Goal: Transaction & Acquisition: Purchase product/service

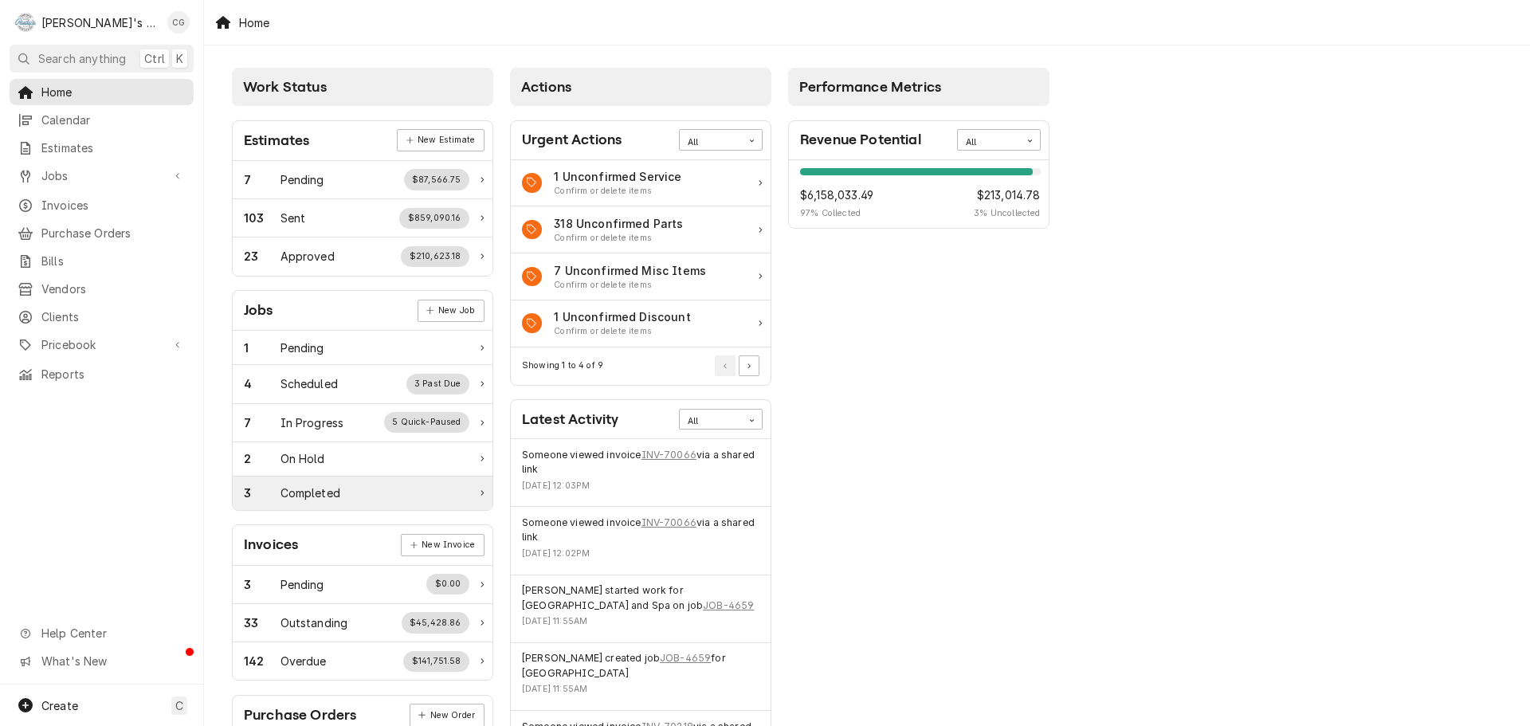
click at [368, 497] on div "3 Completed" at bounding box center [357, 493] width 226 height 17
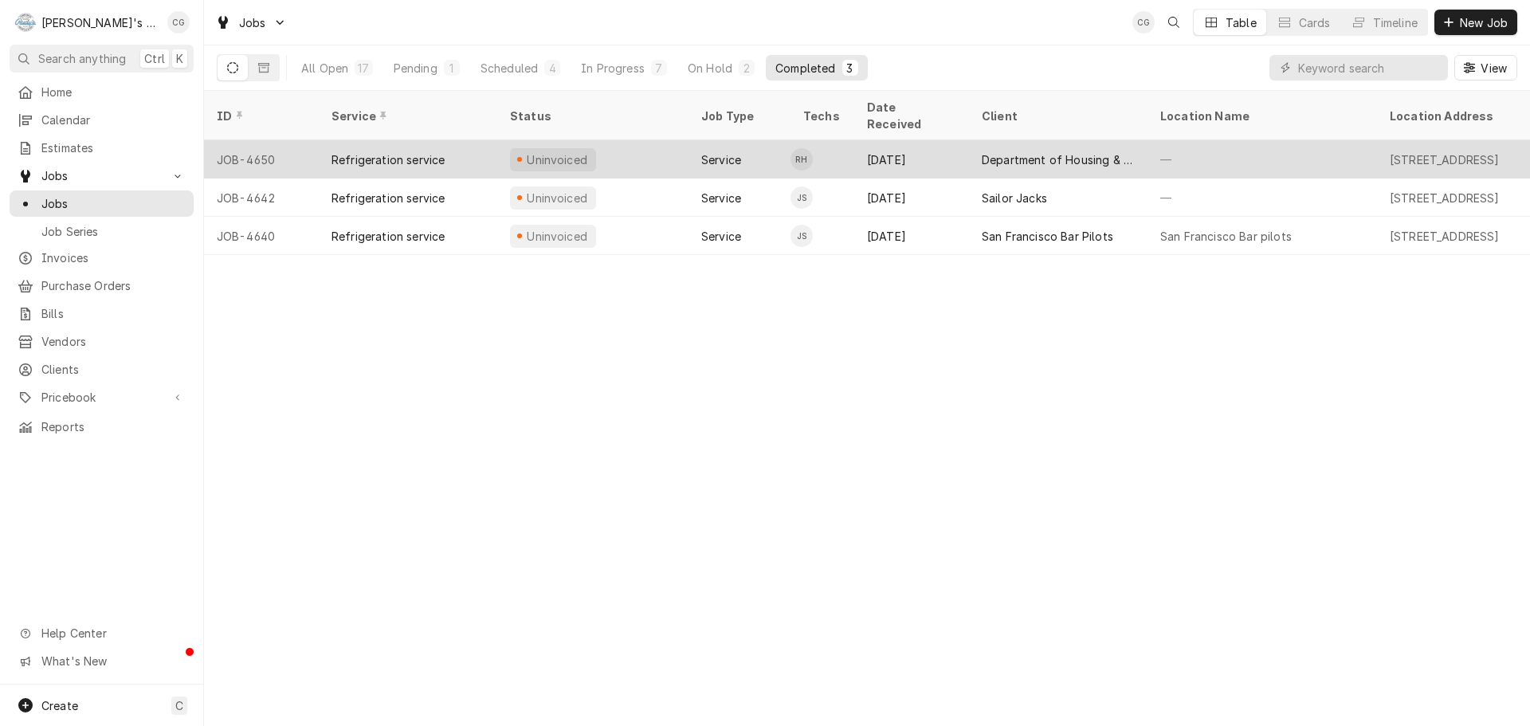
click at [1235, 140] on div "—" at bounding box center [1263, 159] width 230 height 38
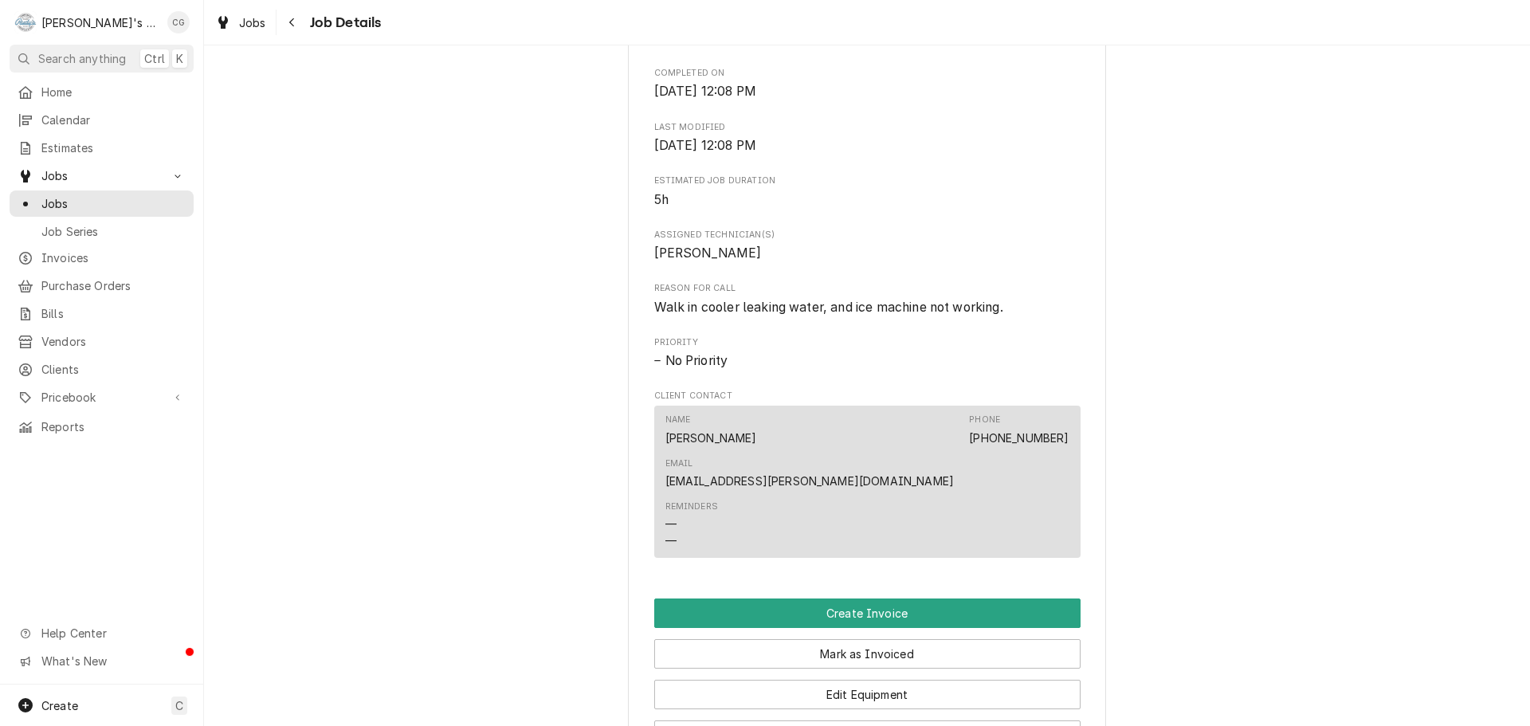
scroll to position [638, 0]
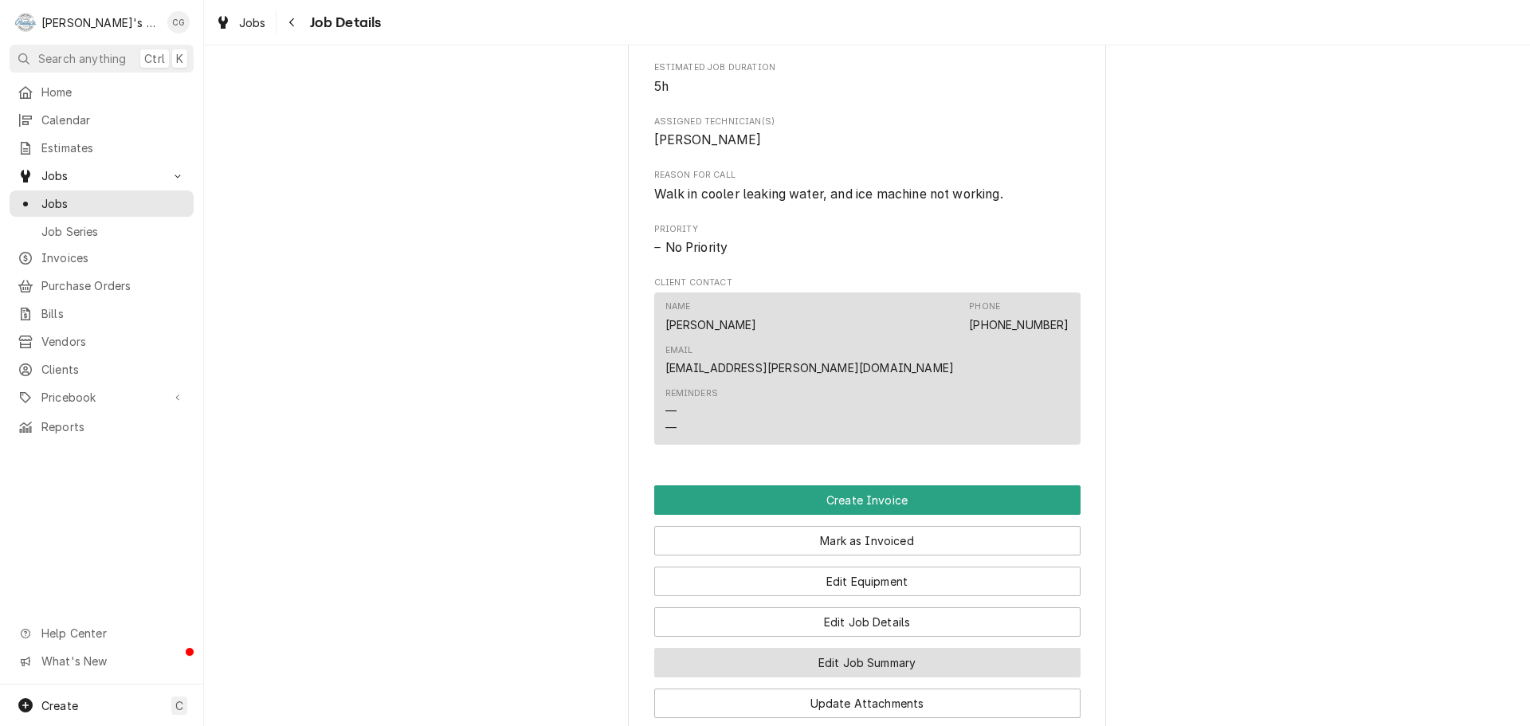
click at [914, 648] on button "Edit Job Summary" at bounding box center [867, 662] width 426 height 29
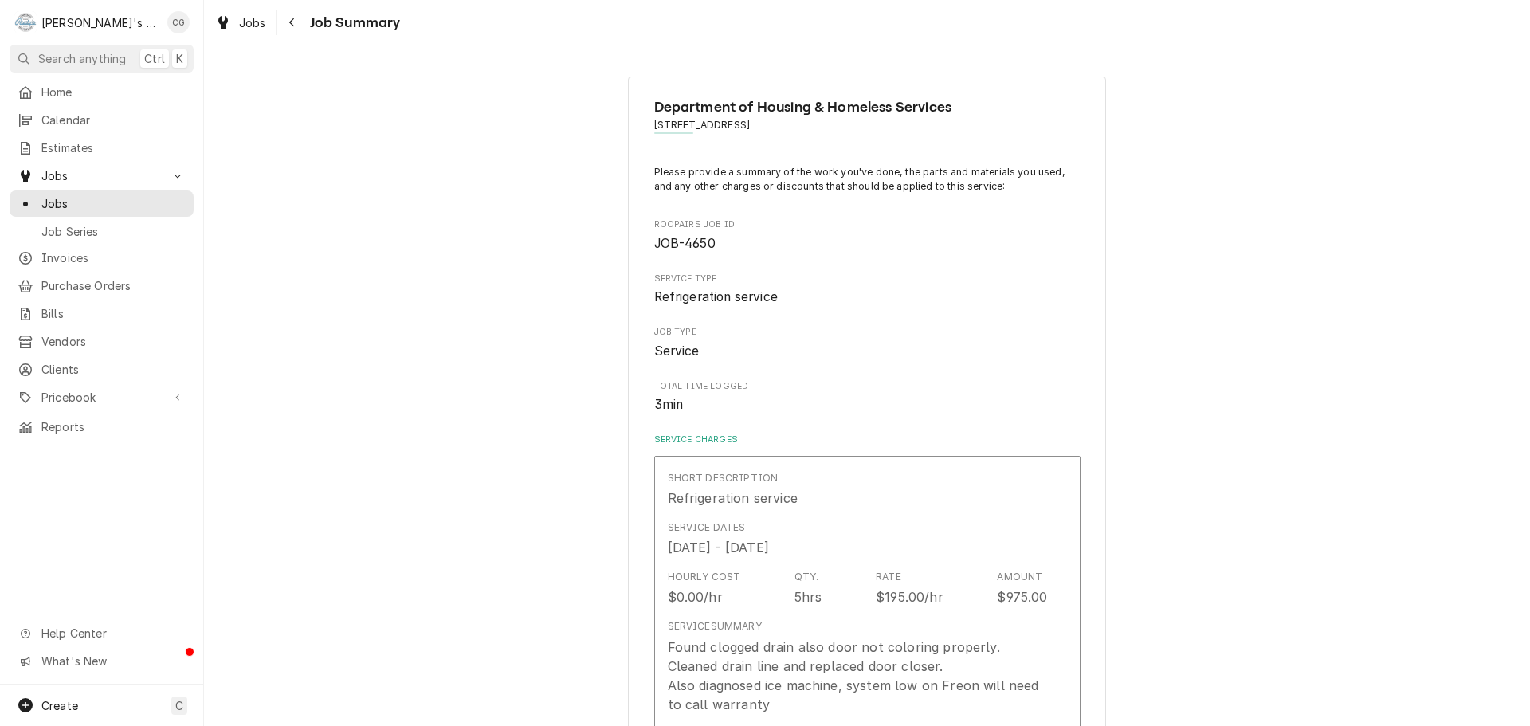
type textarea "x"
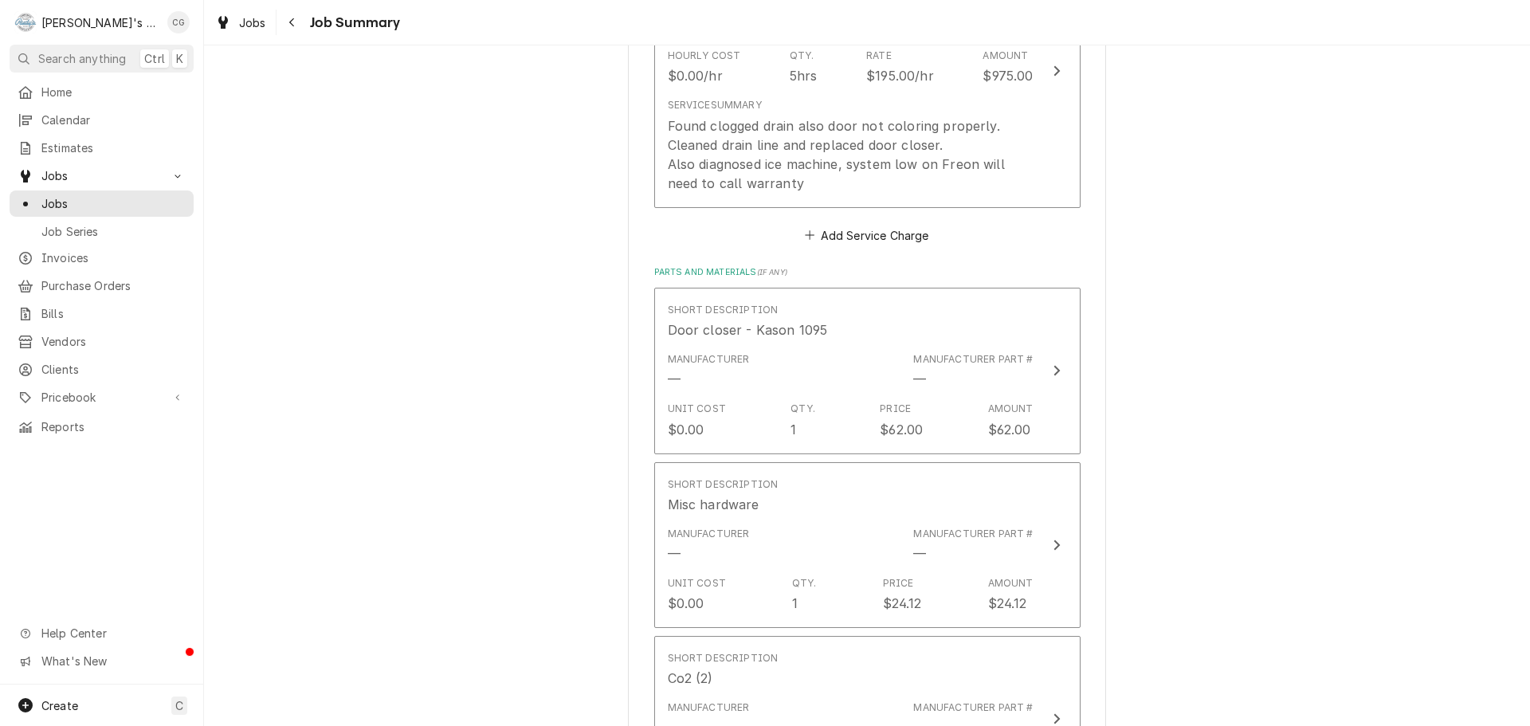
scroll to position [520, 0]
click at [291, 22] on icon "Navigate back" at bounding box center [291, 22] width 5 height 9
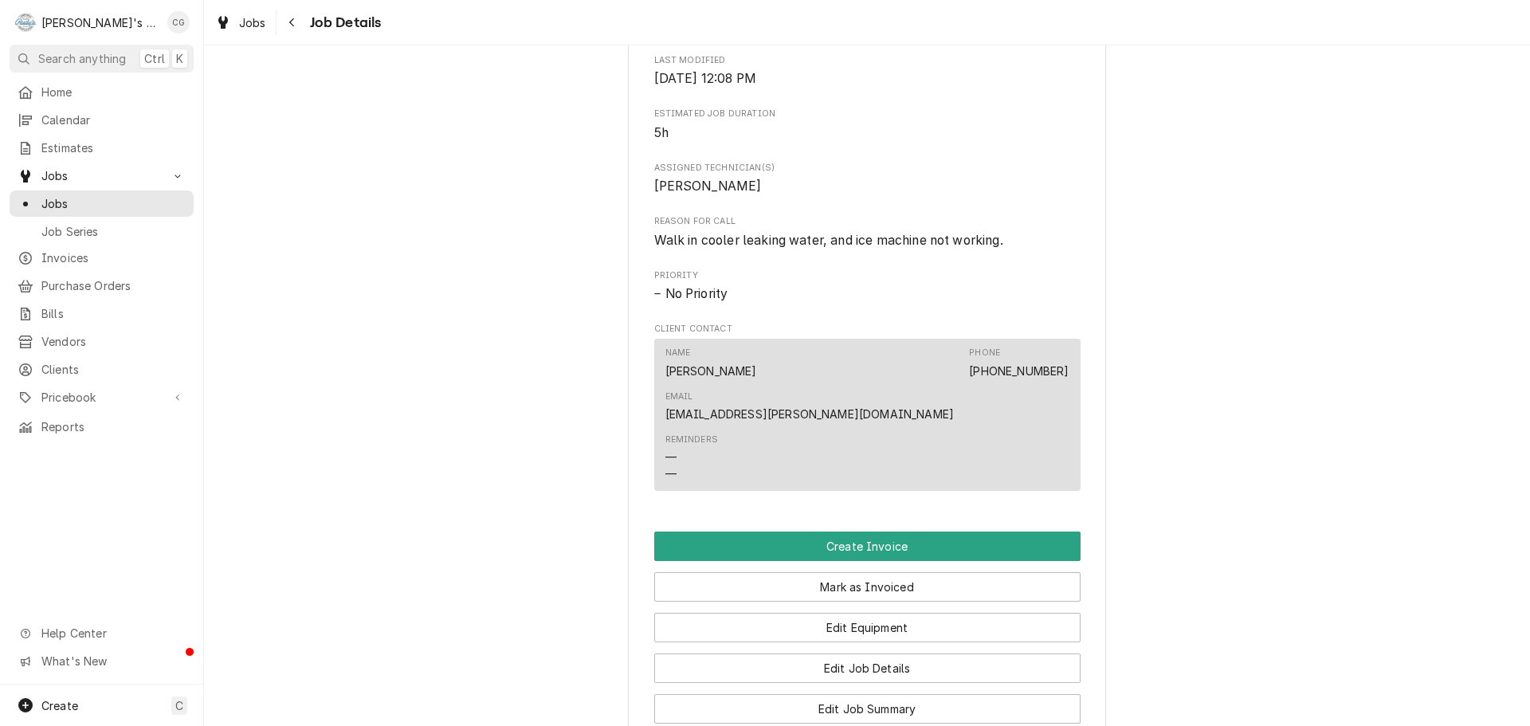
scroll to position [638, 0]
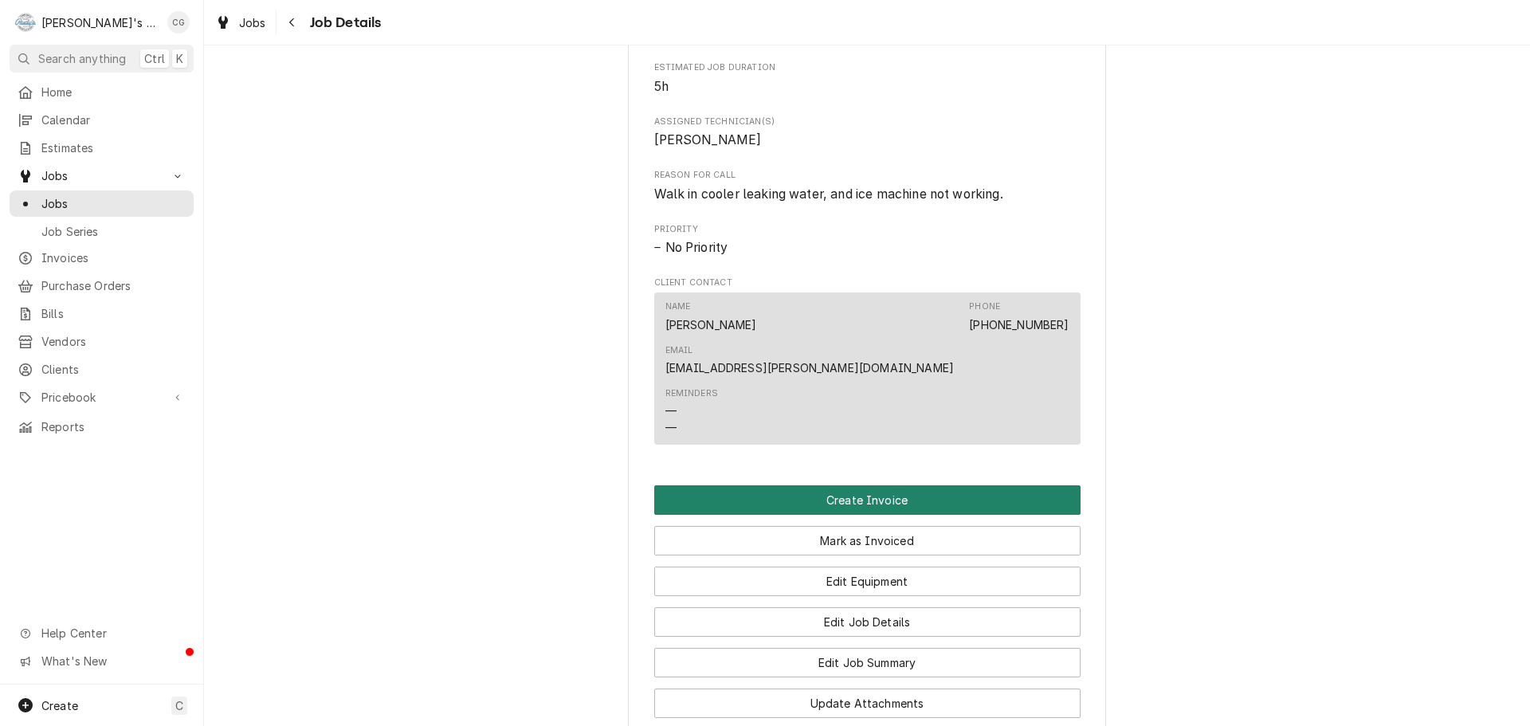
click at [880, 485] on button "Create Invoice" at bounding box center [867, 499] width 426 height 29
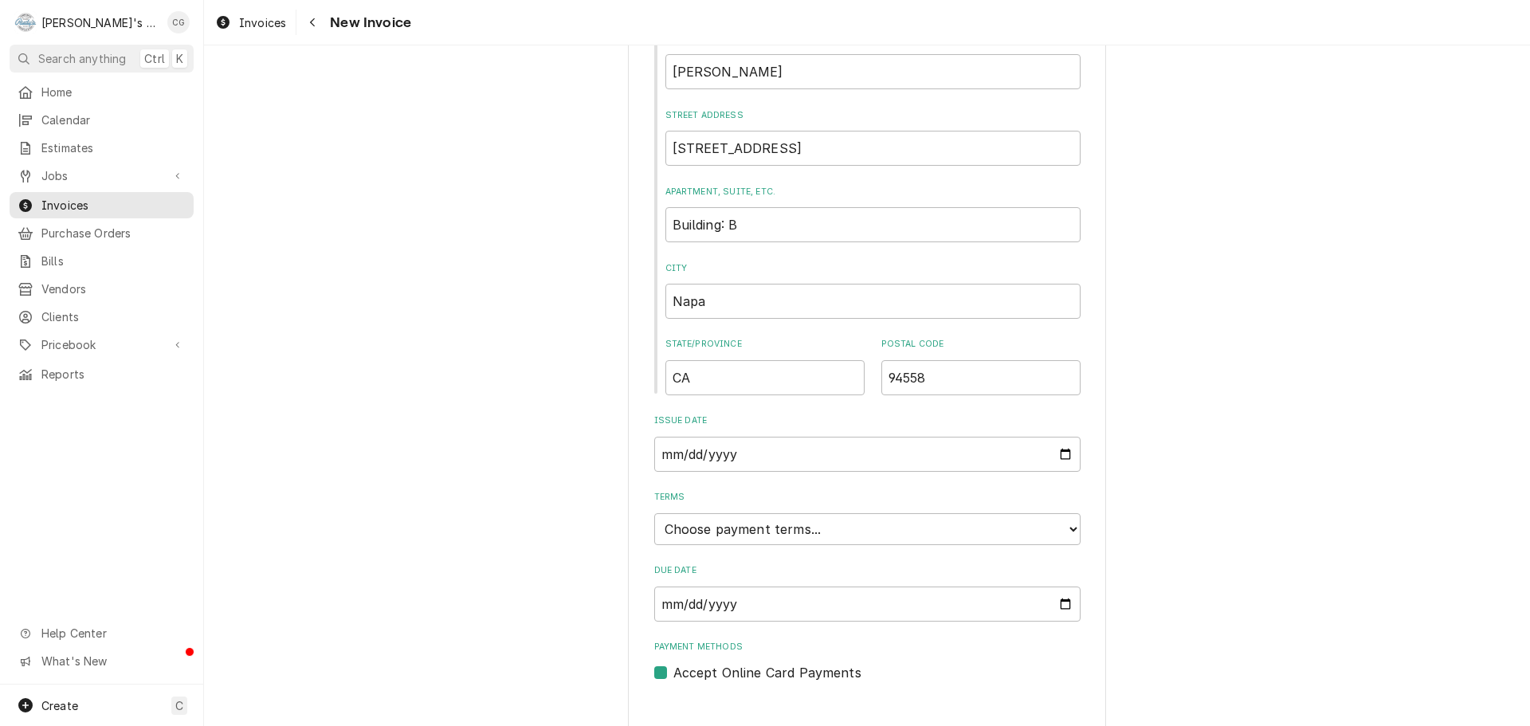
scroll to position [613, 0]
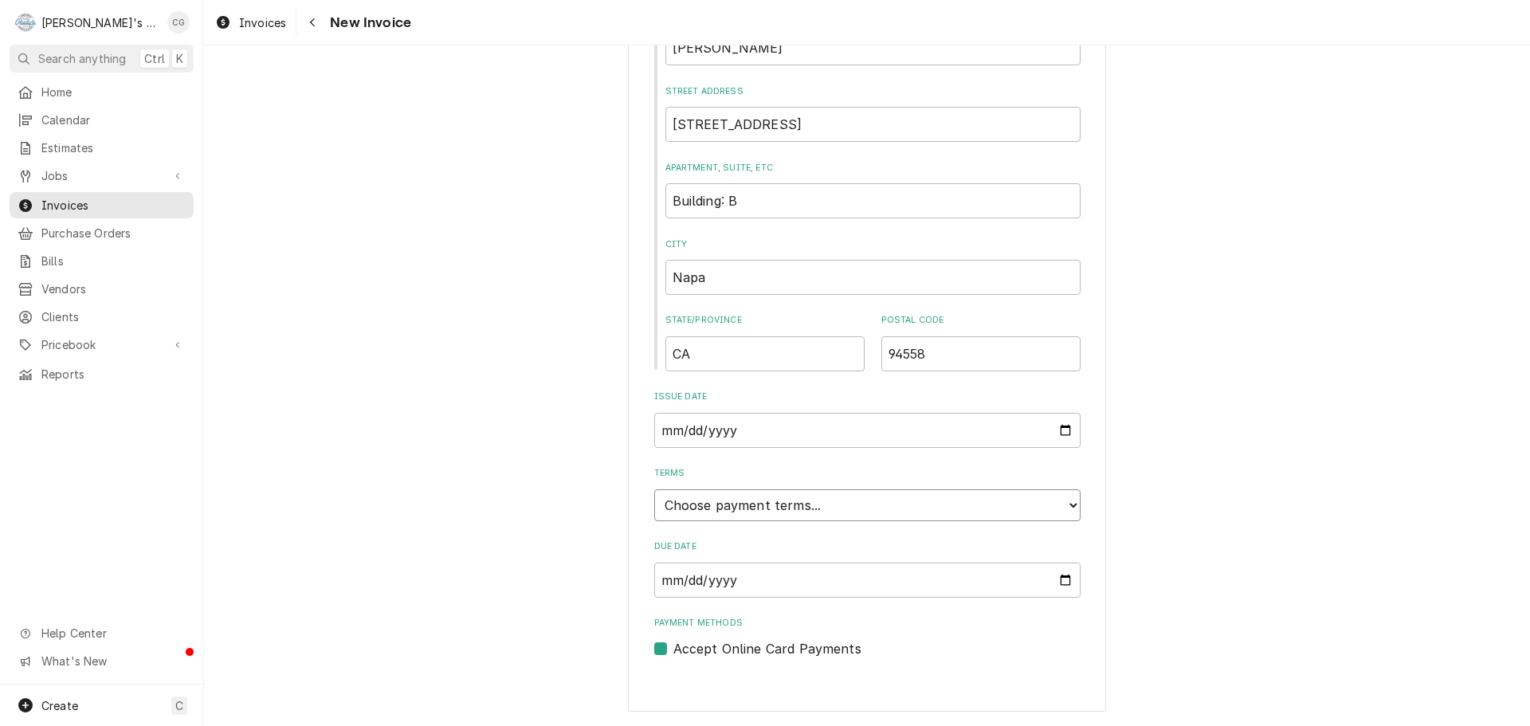
click at [784, 501] on select "Choose payment terms... Same Day Net 7 Net 14 Net 21 Net 30 Net 45 Net 60 Net 90" at bounding box center [867, 505] width 426 height 32
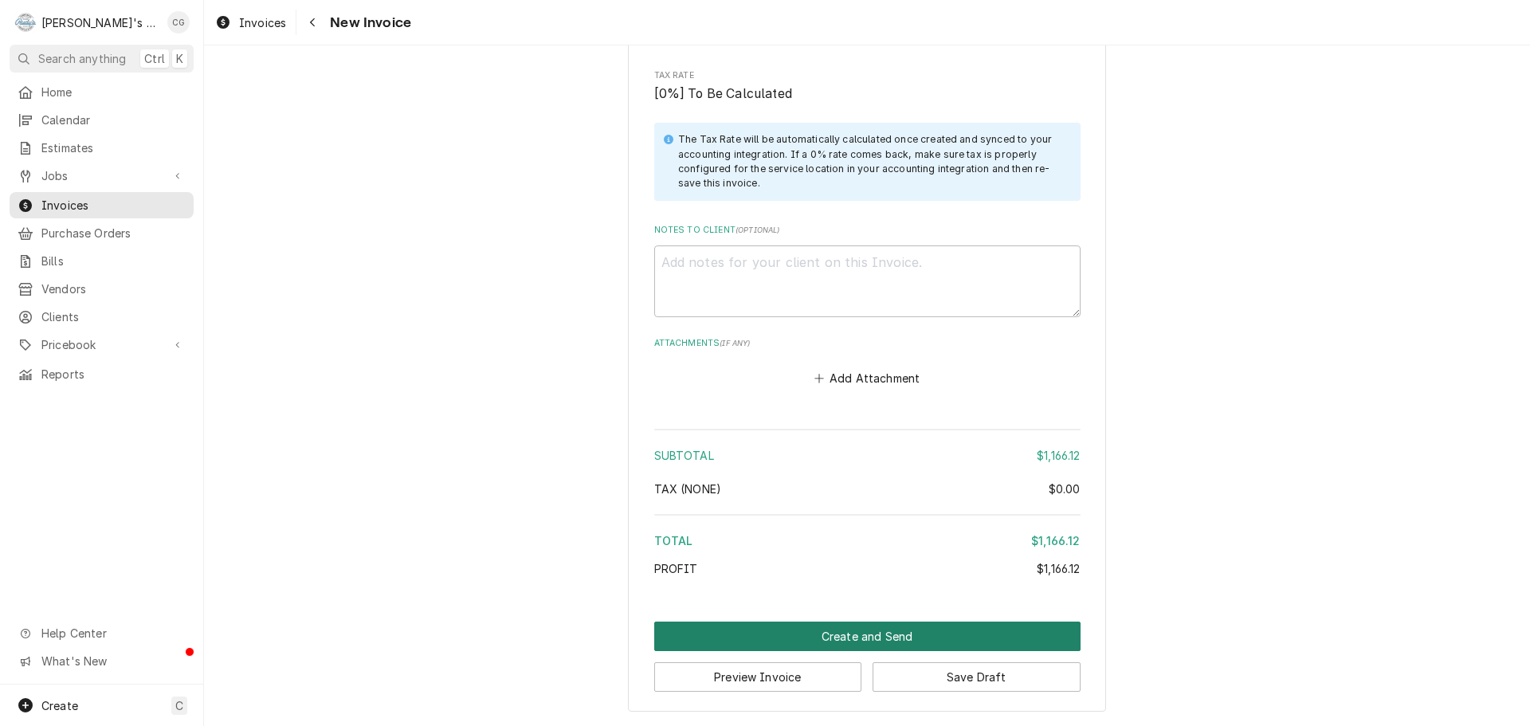
click at [877, 633] on button "Create and Send" at bounding box center [867, 636] width 426 height 29
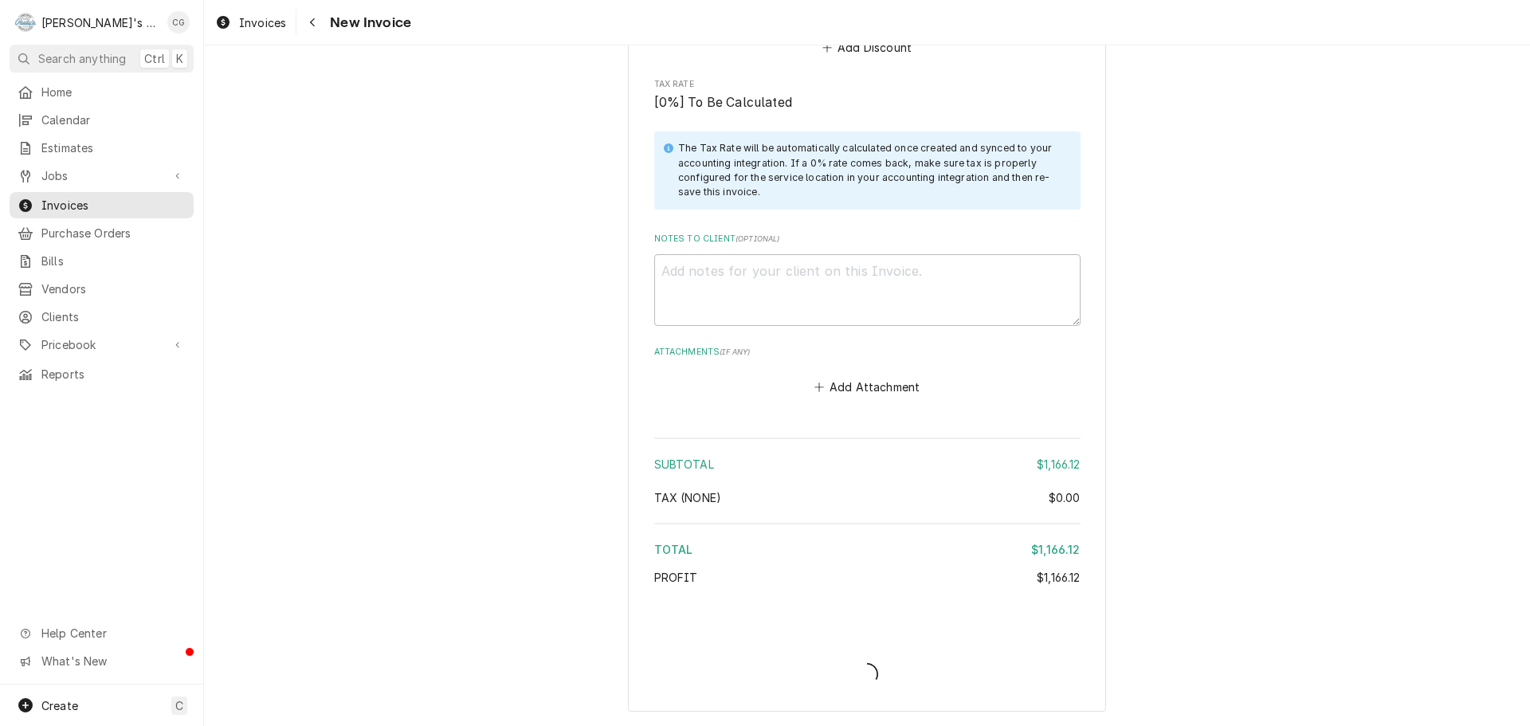
type textarea "x"
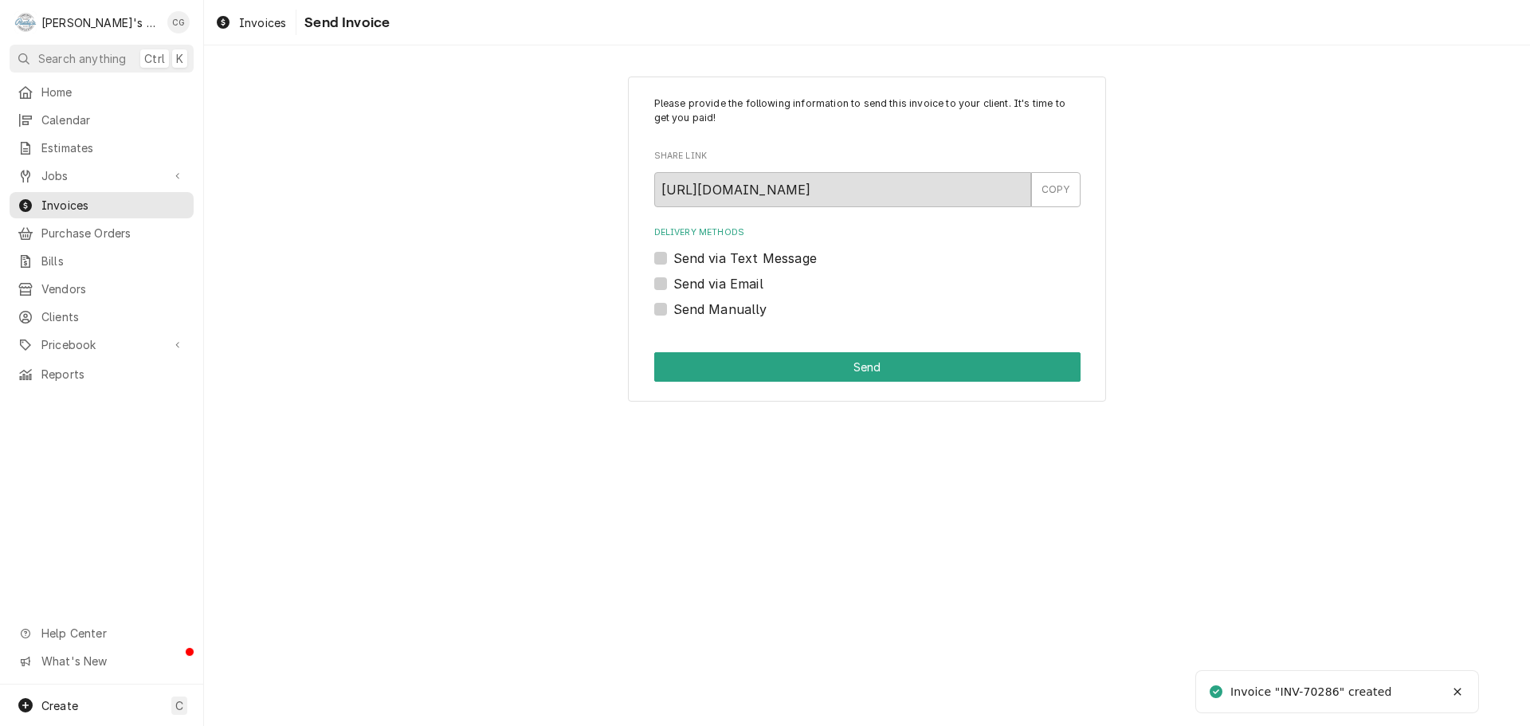
click at [673, 277] on label "Send via Email" at bounding box center [718, 283] width 90 height 19
click at [673, 277] on input "Send via Email" at bounding box center [886, 291] width 426 height 35
checkbox input "true"
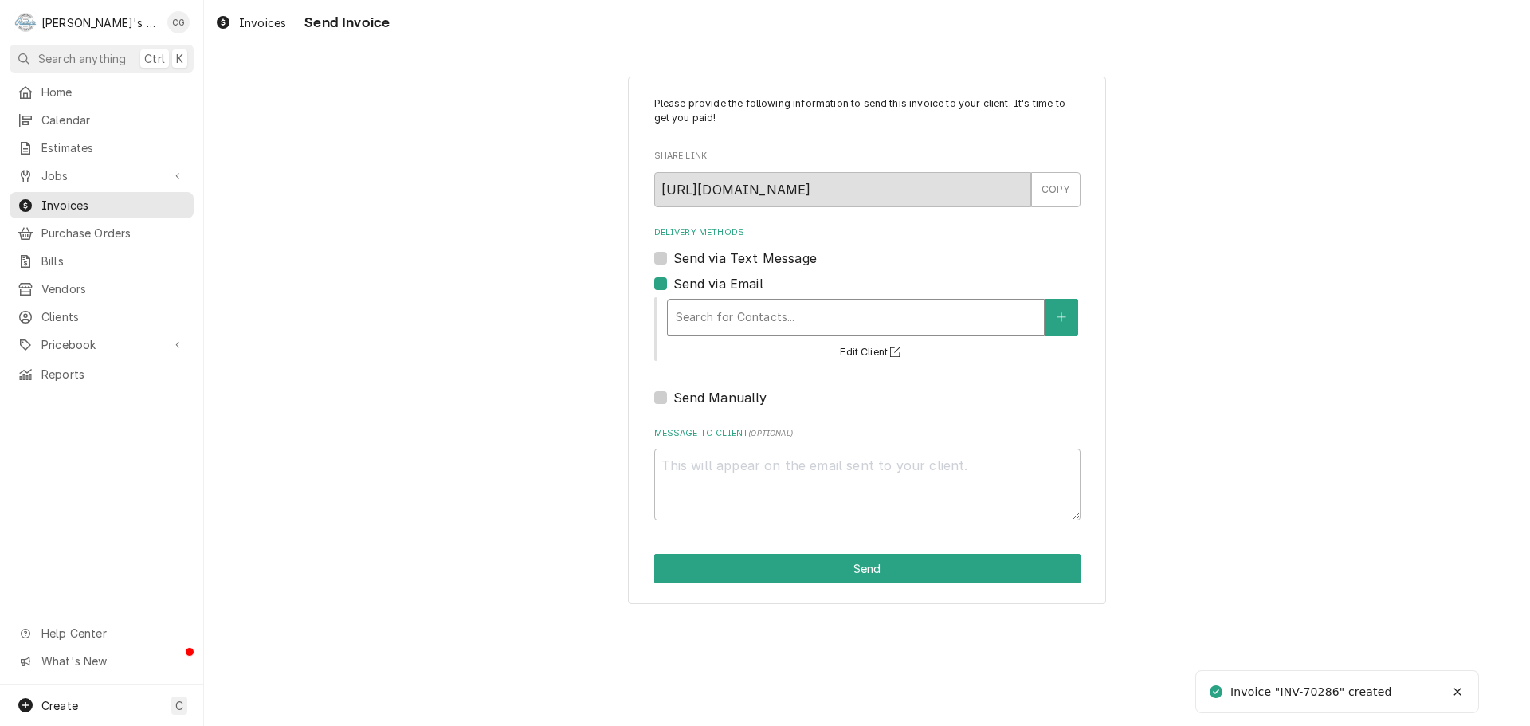
click at [776, 324] on div "Delivery Methods" at bounding box center [856, 317] width 360 height 29
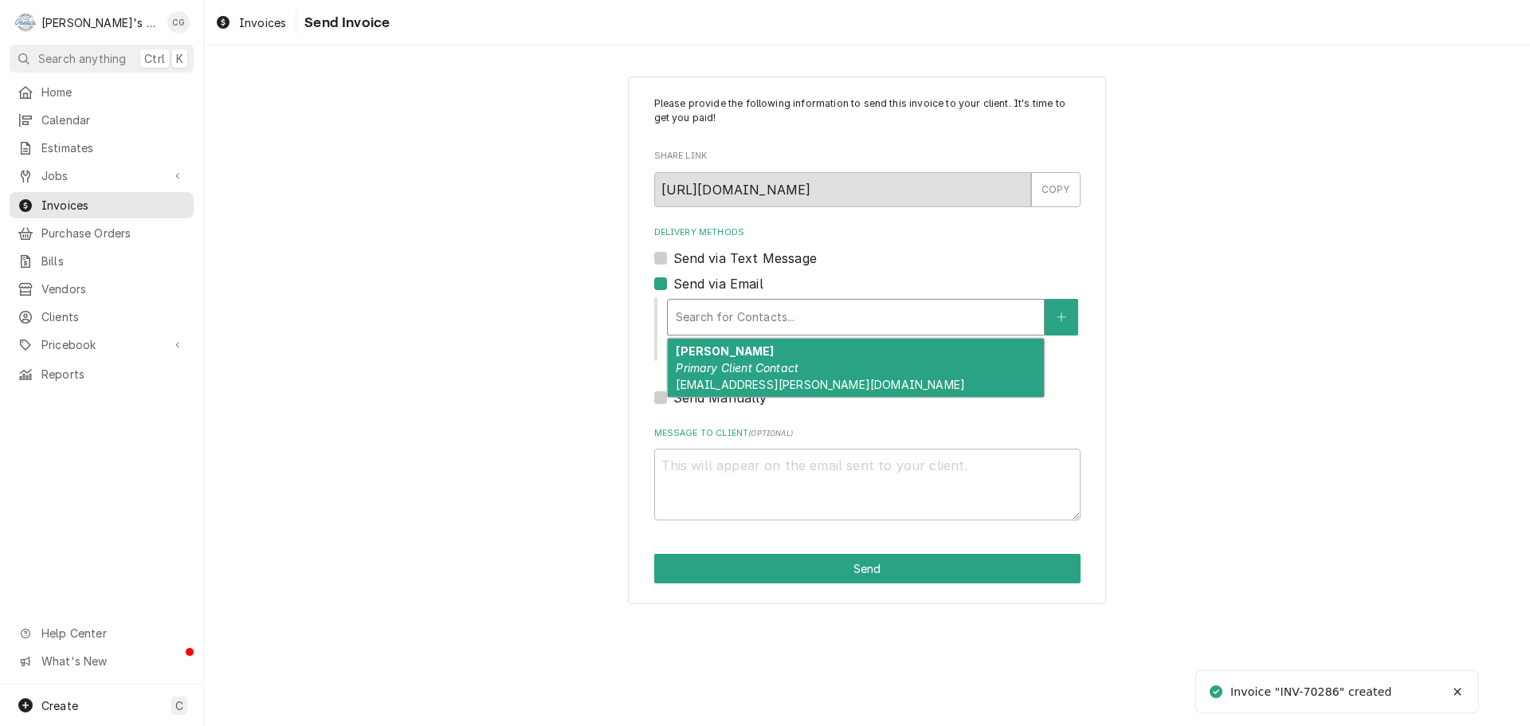
click at [763, 371] on em "Primary Client Contact" at bounding box center [737, 368] width 123 height 14
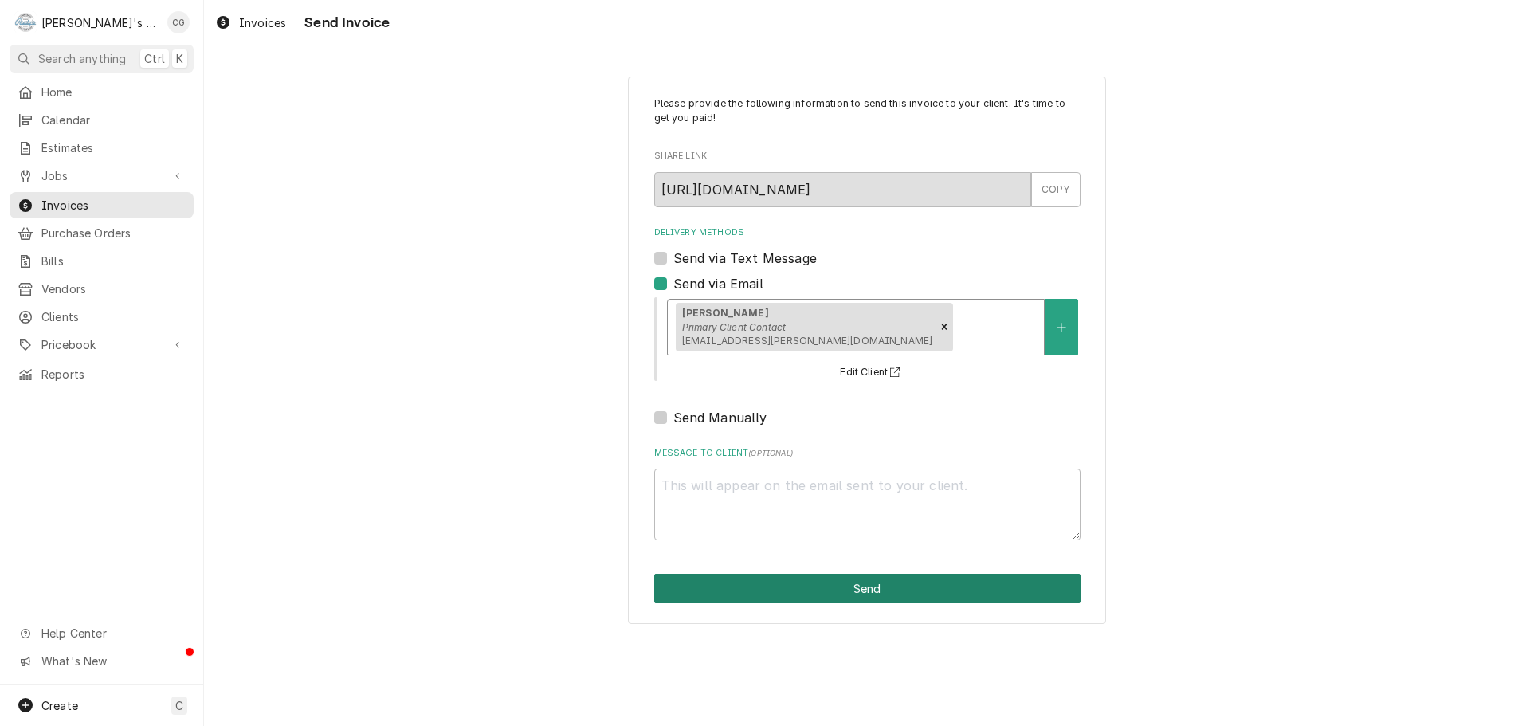
click at [859, 583] on button "Send" at bounding box center [867, 588] width 426 height 29
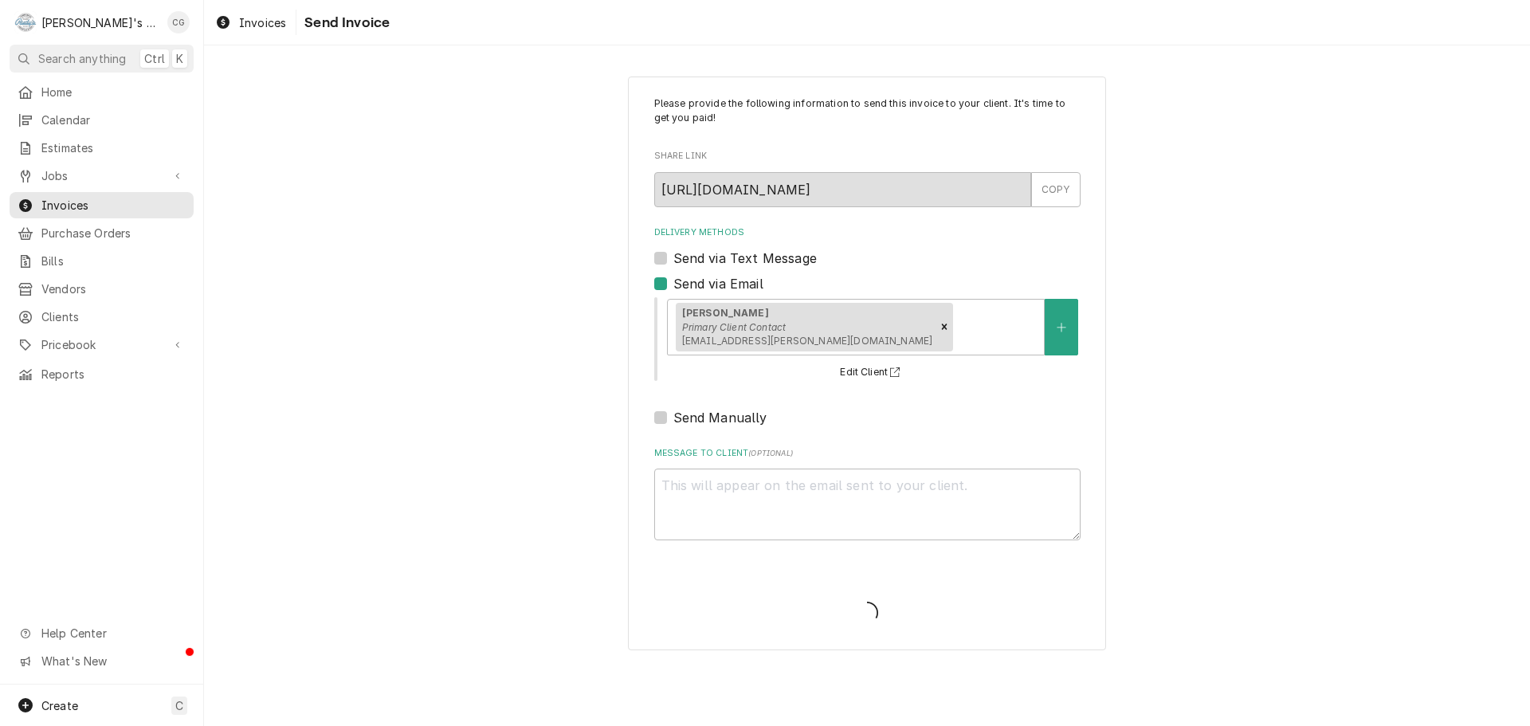
type textarea "x"
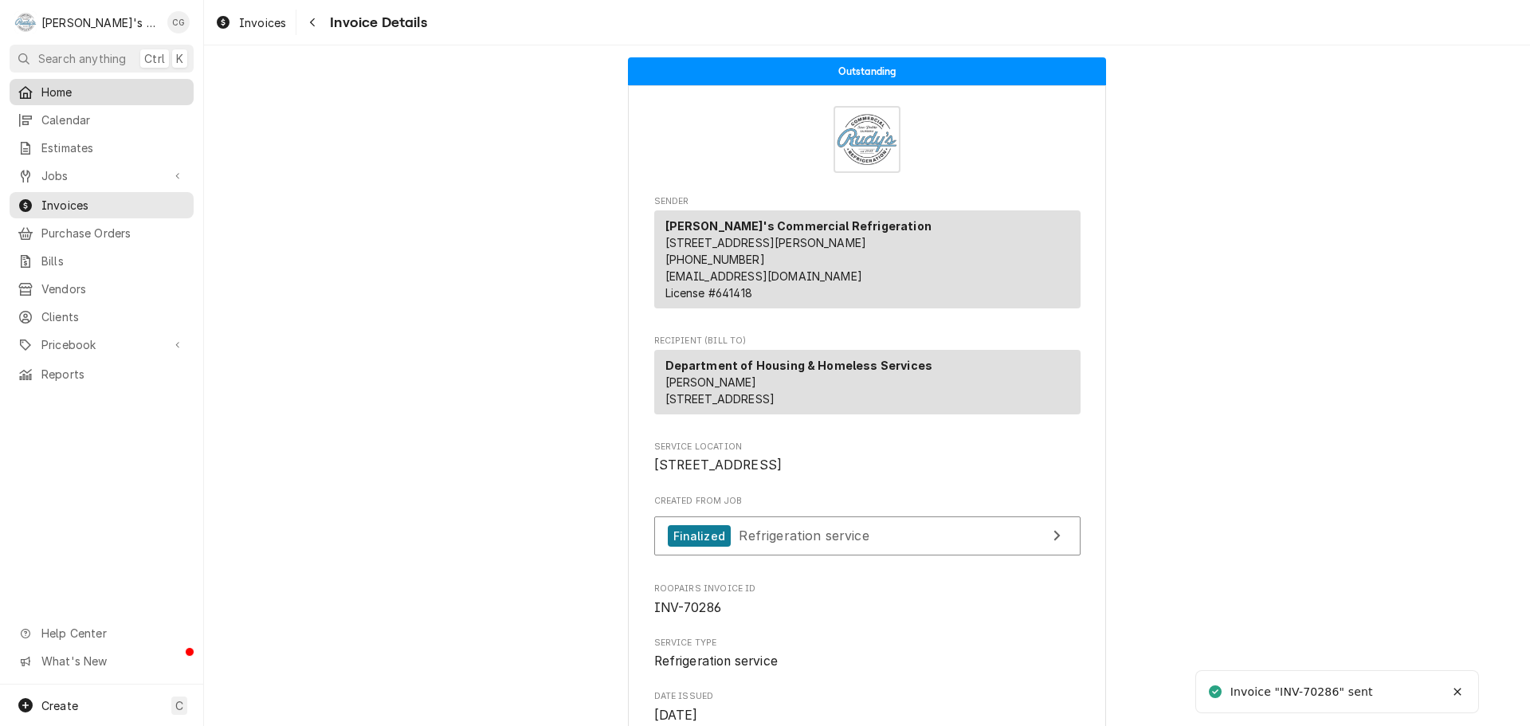
click at [55, 84] on span "Home" at bounding box center [113, 92] width 144 height 17
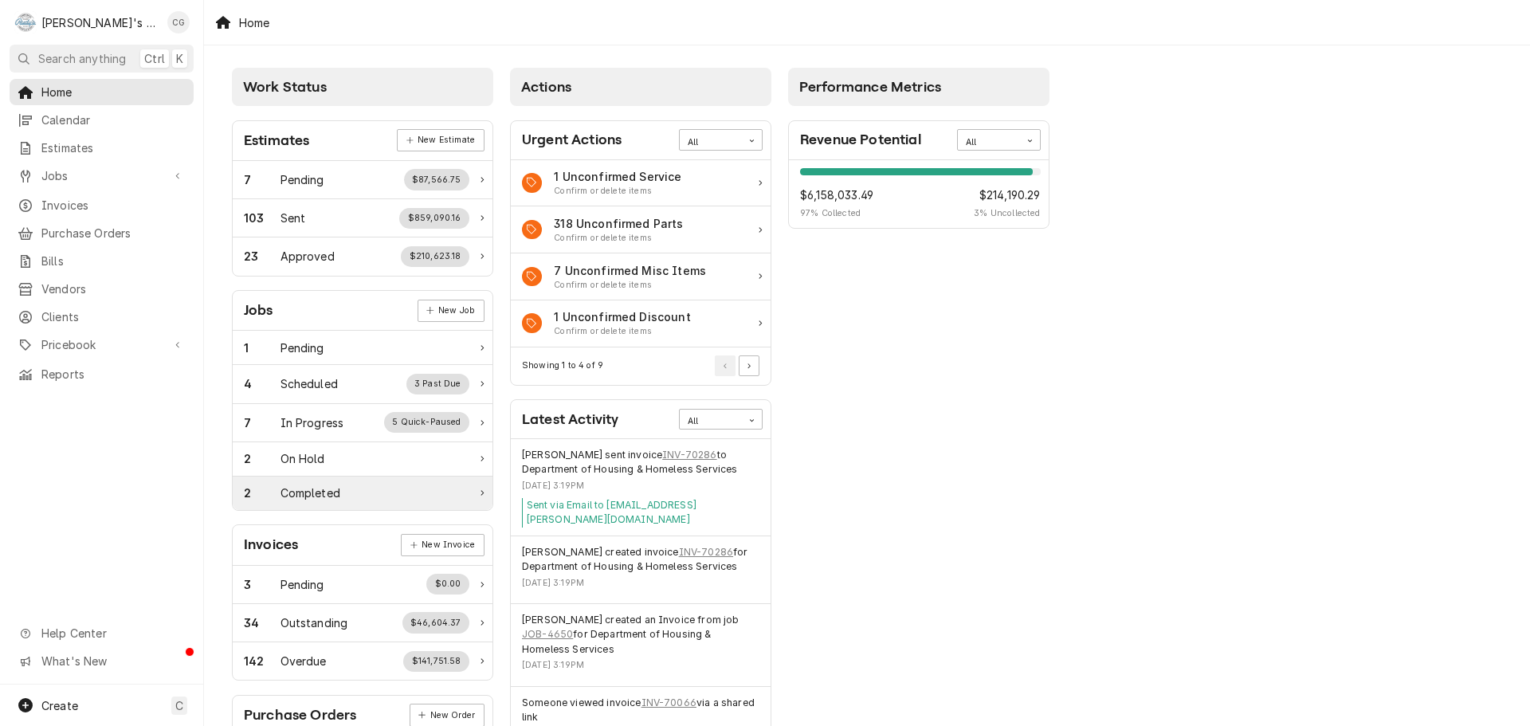
click at [379, 498] on div "2 Completed" at bounding box center [357, 493] width 226 height 17
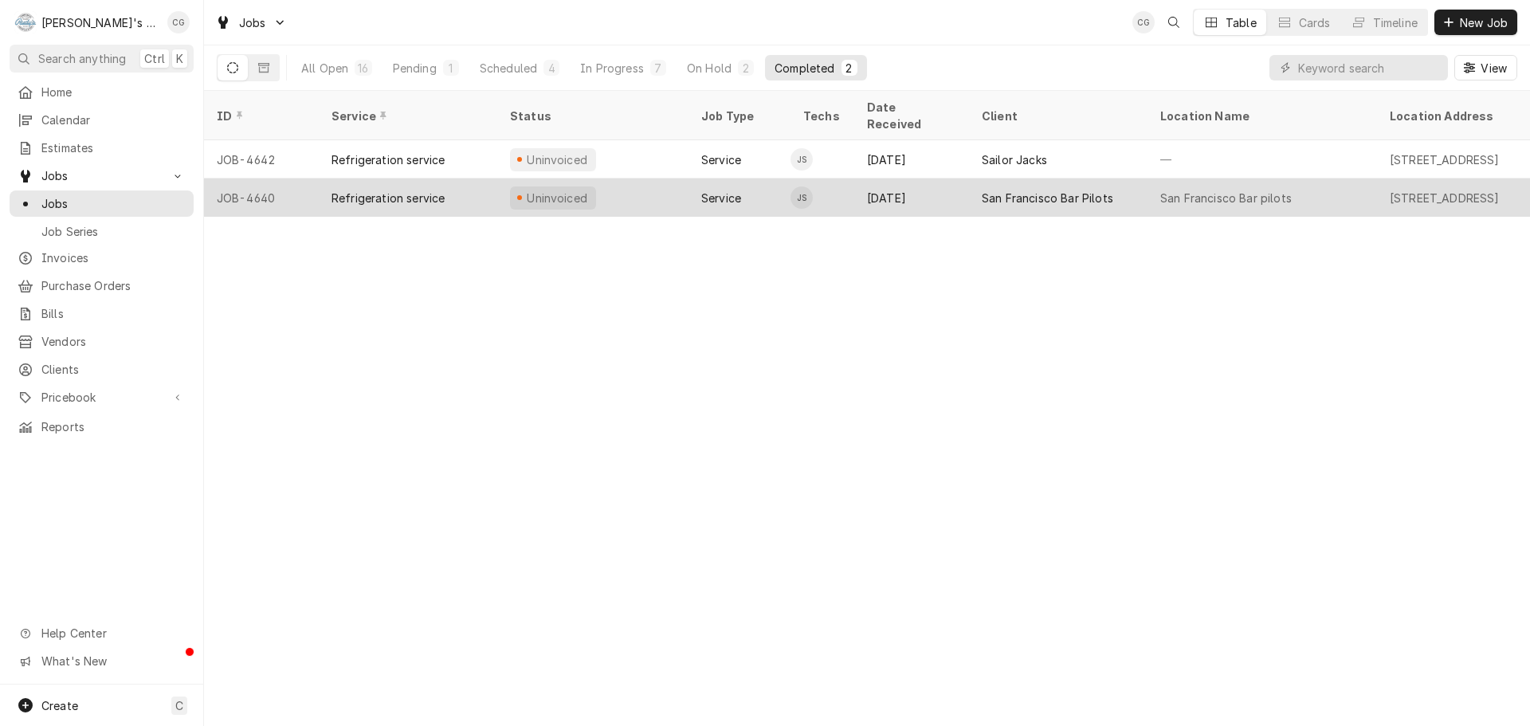
click at [1135, 185] on div "San Francisco Bar Pilots" at bounding box center [1058, 198] width 179 height 38
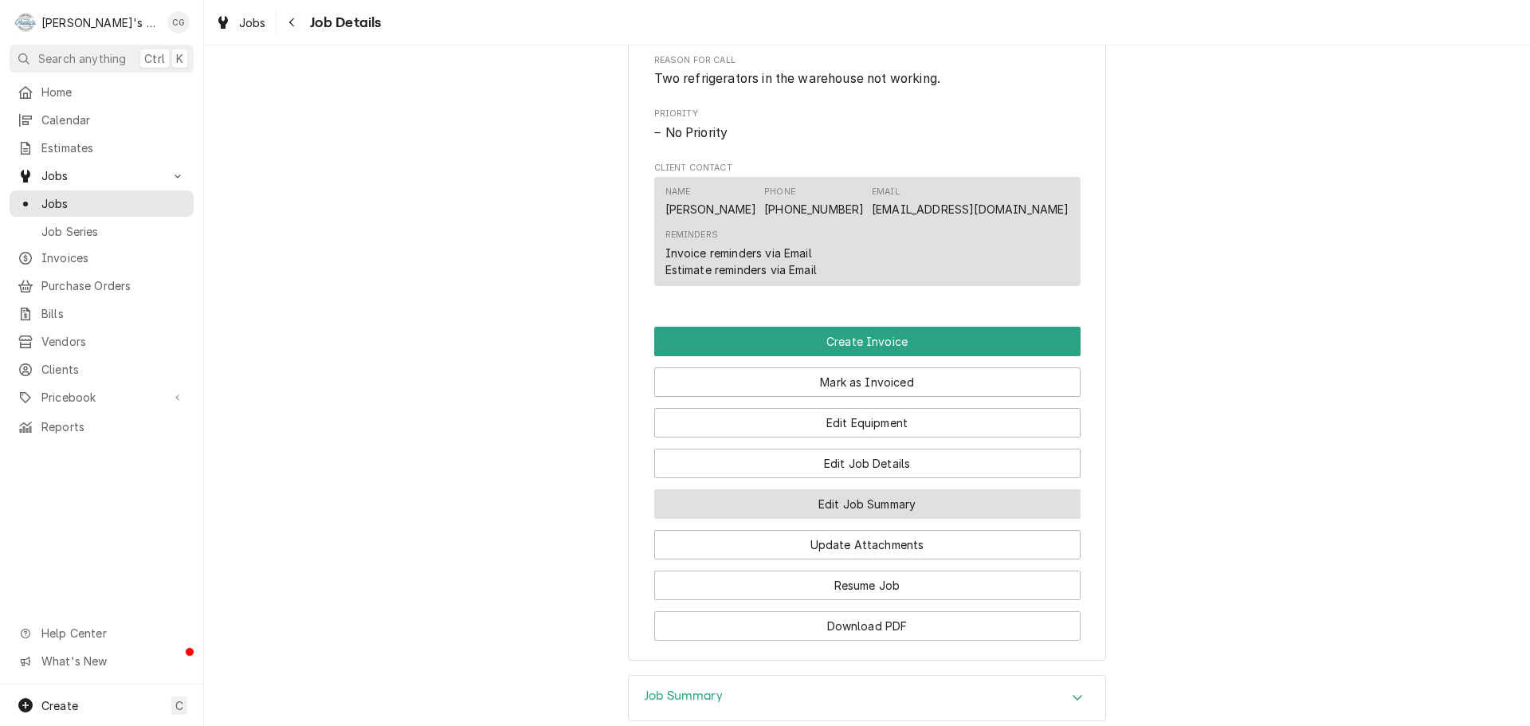
scroll to position [797, 0]
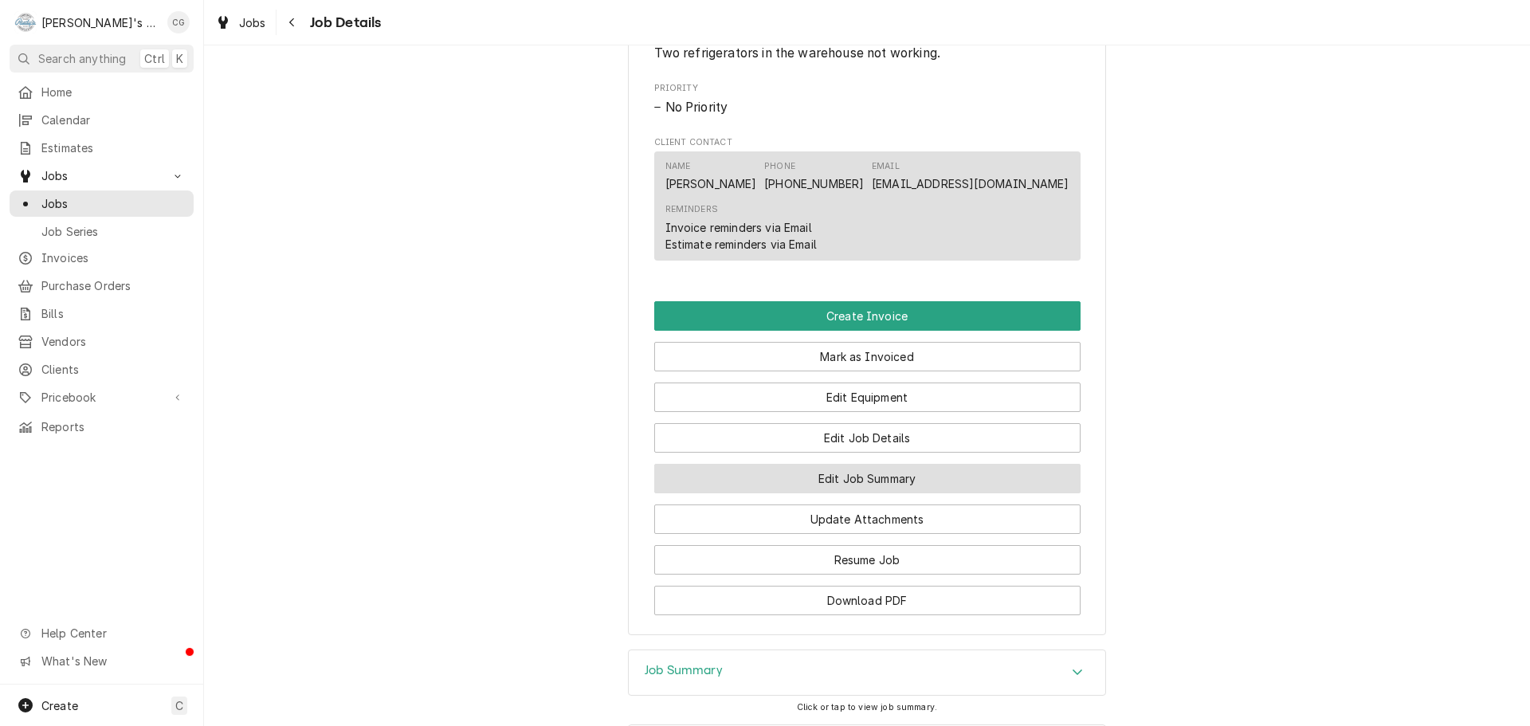
drag, startPoint x: 908, startPoint y: 501, endPoint x: 1159, endPoint y: 469, distance: 253.1
click at [914, 493] on button "Edit Job Summary" at bounding box center [867, 478] width 426 height 29
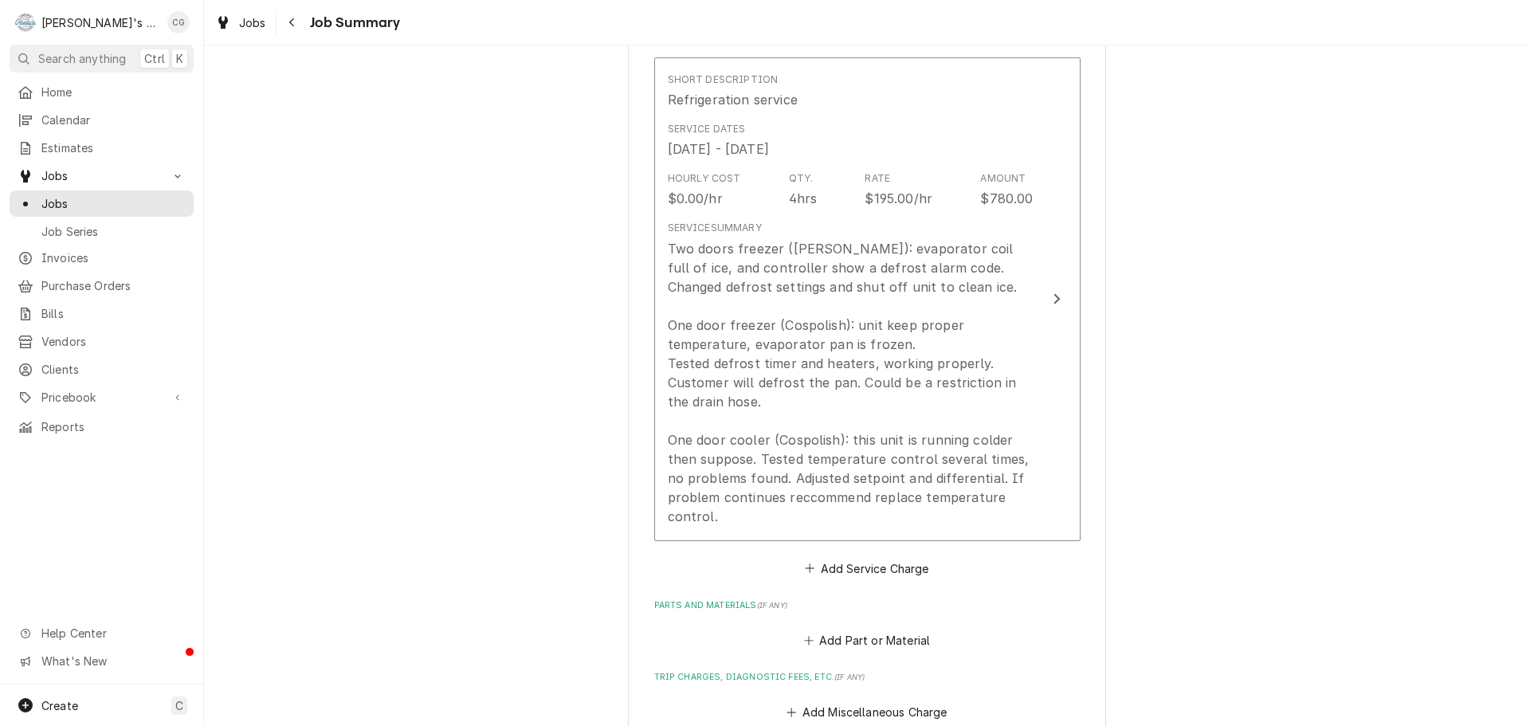
scroll to position [80, 0]
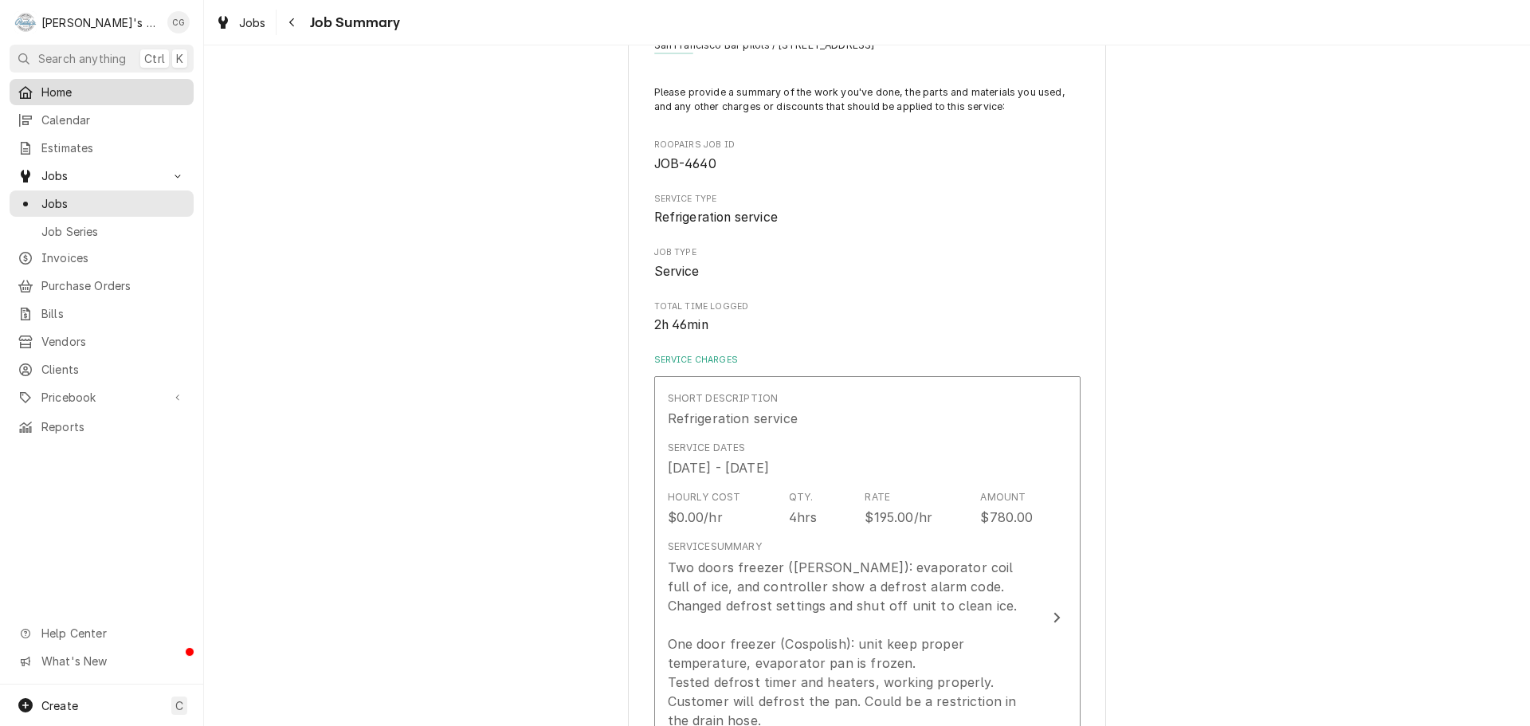
click at [90, 84] on span "Home" at bounding box center [113, 92] width 144 height 17
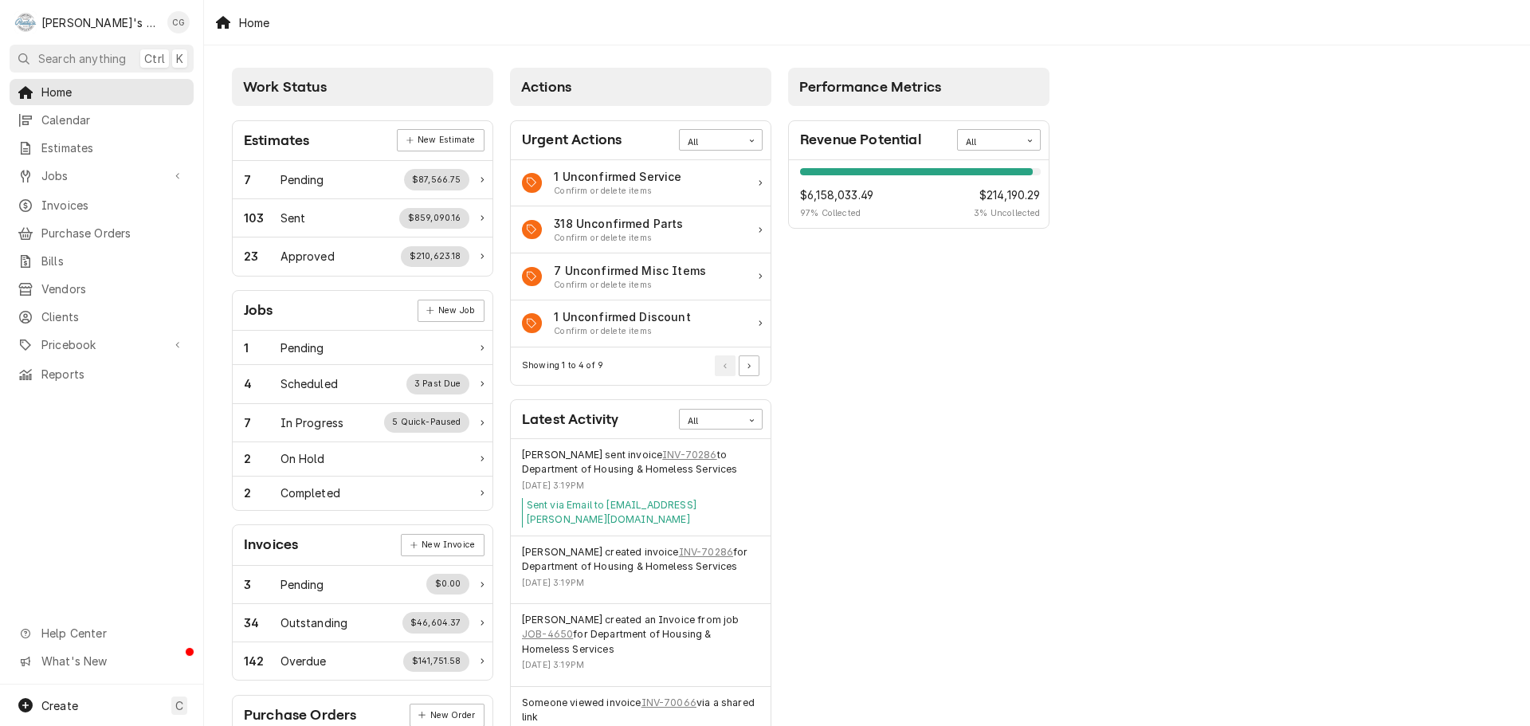
click at [1192, 441] on div "Work Status Estimates New Estimate 7 Pending $87,566.75 103 Sent $859,090.16 23…" at bounding box center [867, 579] width 1326 height 1068
